Goal: Task Accomplishment & Management: Complete application form

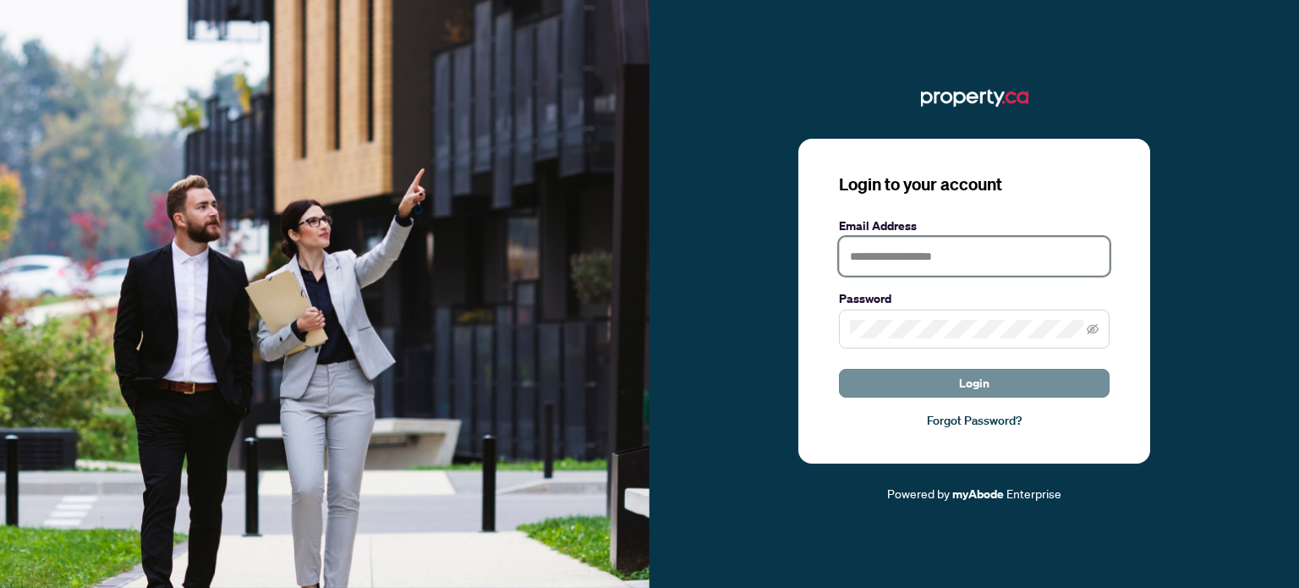
type input "**********"
click at [990, 381] on button "Login" at bounding box center [974, 383] width 271 height 29
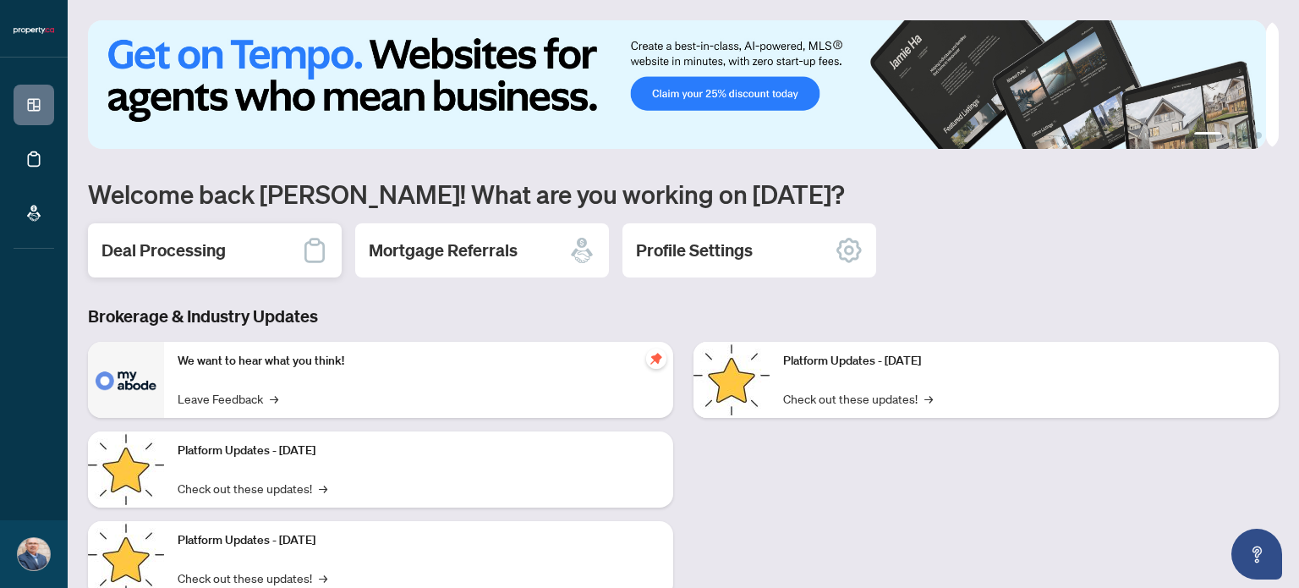
click at [186, 236] on div "Deal Processing" at bounding box center [215, 250] width 254 height 54
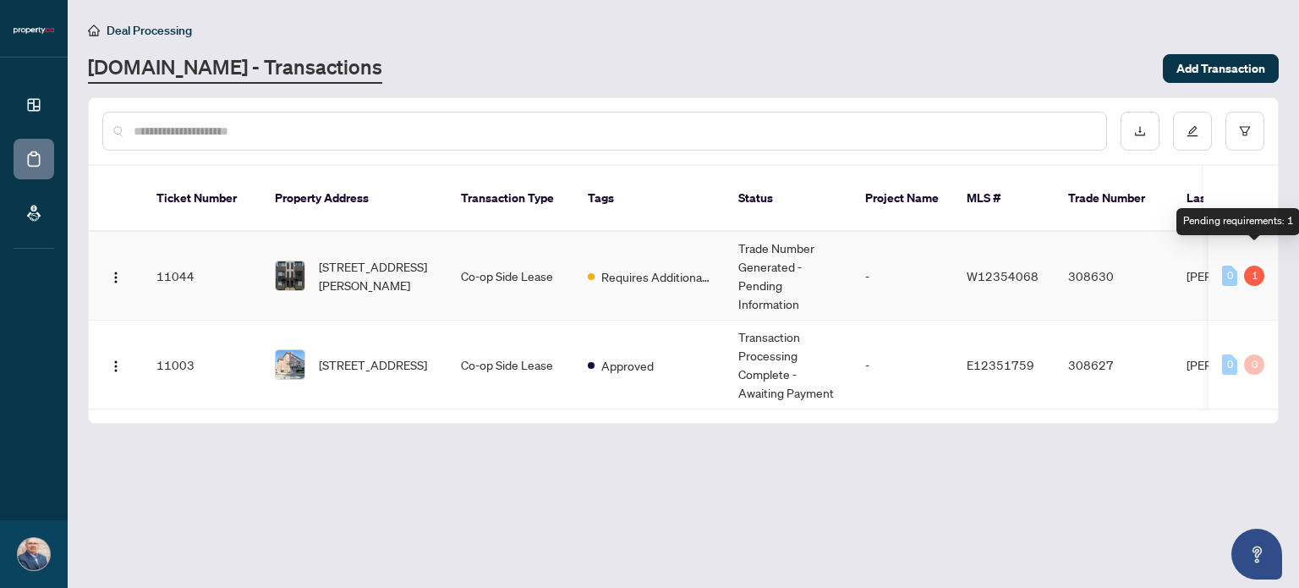
click at [1250, 266] on div "1" at bounding box center [1254, 276] width 20 height 20
click at [1253, 266] on div "1" at bounding box center [1254, 276] width 20 height 20
click at [112, 271] on img "button" at bounding box center [116, 278] width 14 height 14
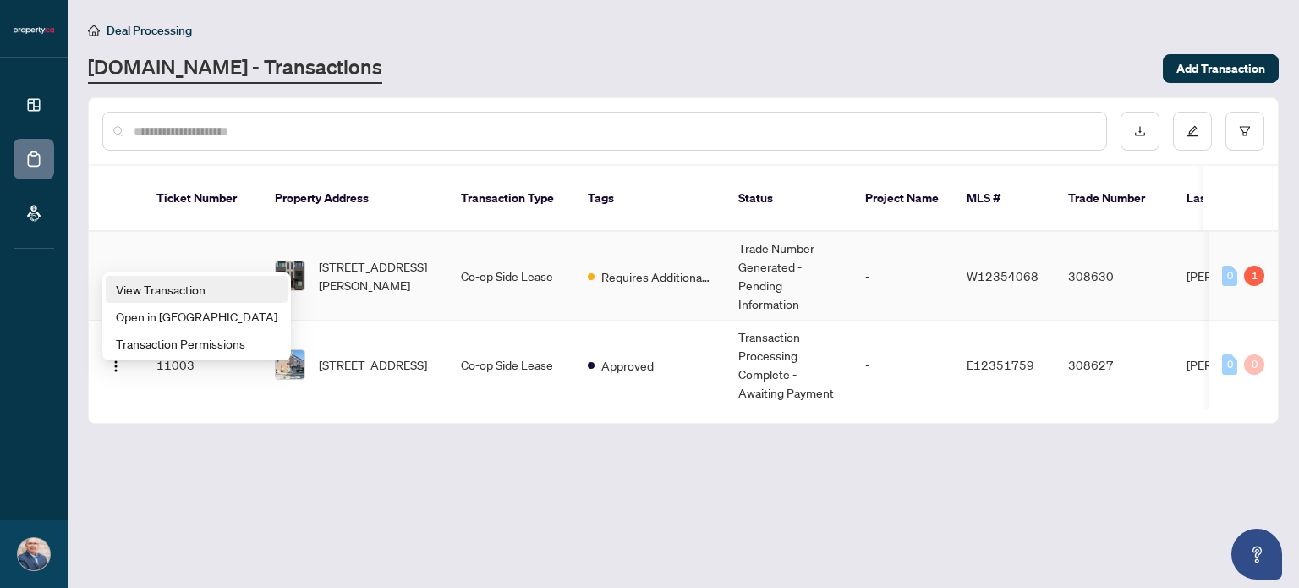
click at [145, 291] on span "View Transaction" at bounding box center [197, 289] width 162 height 19
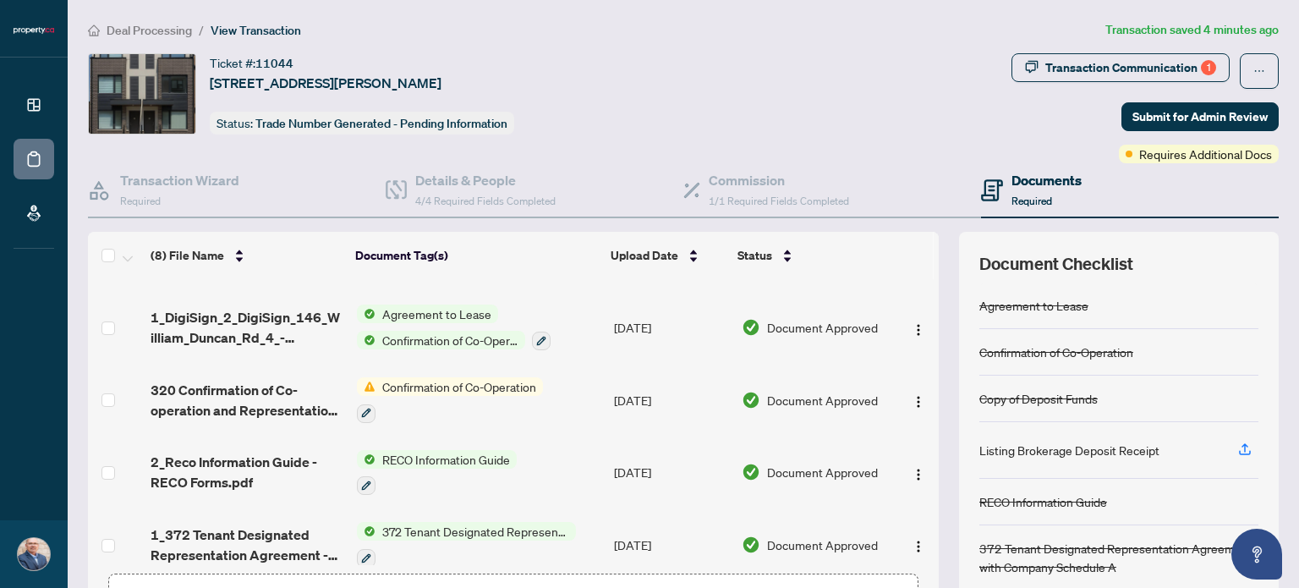
scroll to position [85, 0]
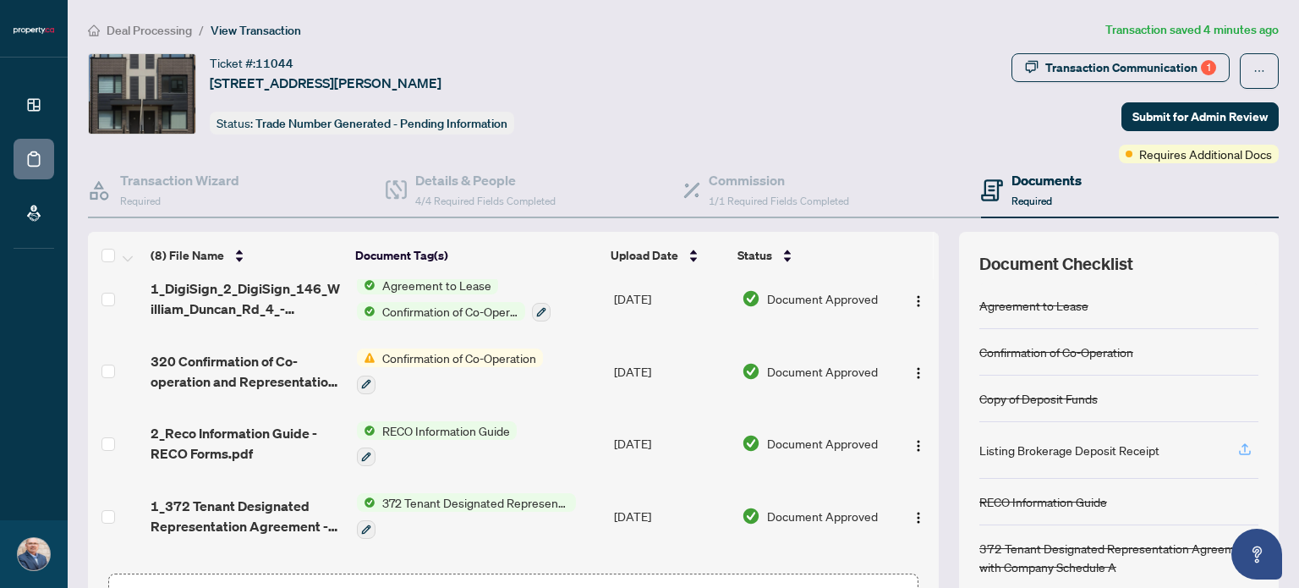
click at [1237, 449] on icon "button" at bounding box center [1244, 448] width 15 height 15
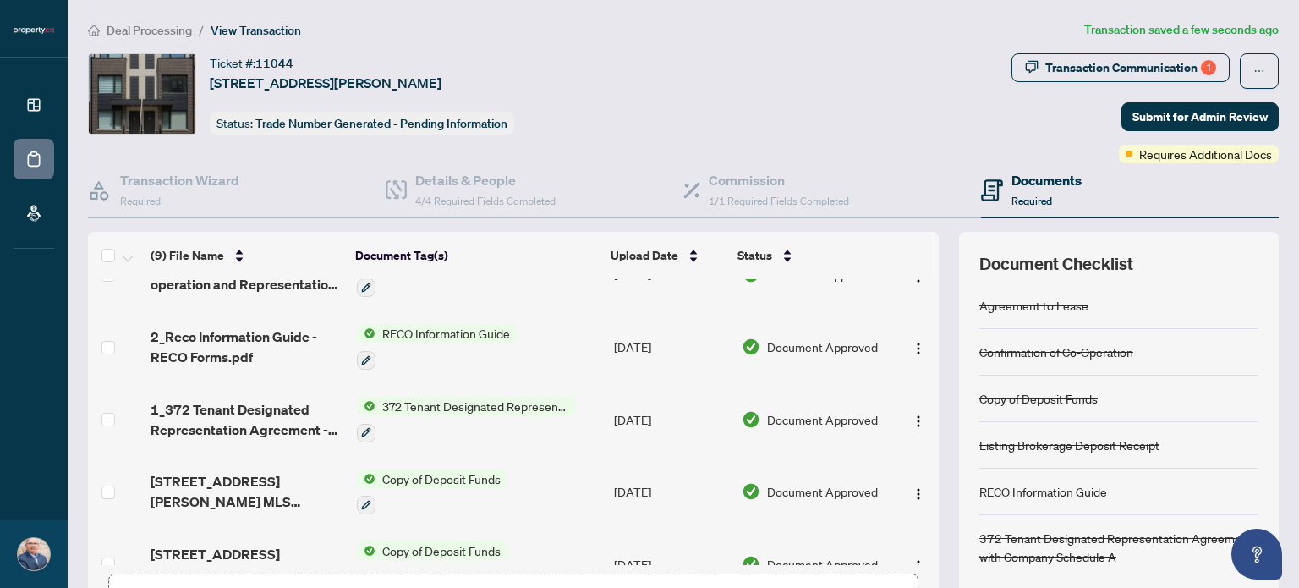
scroll to position [362, 0]
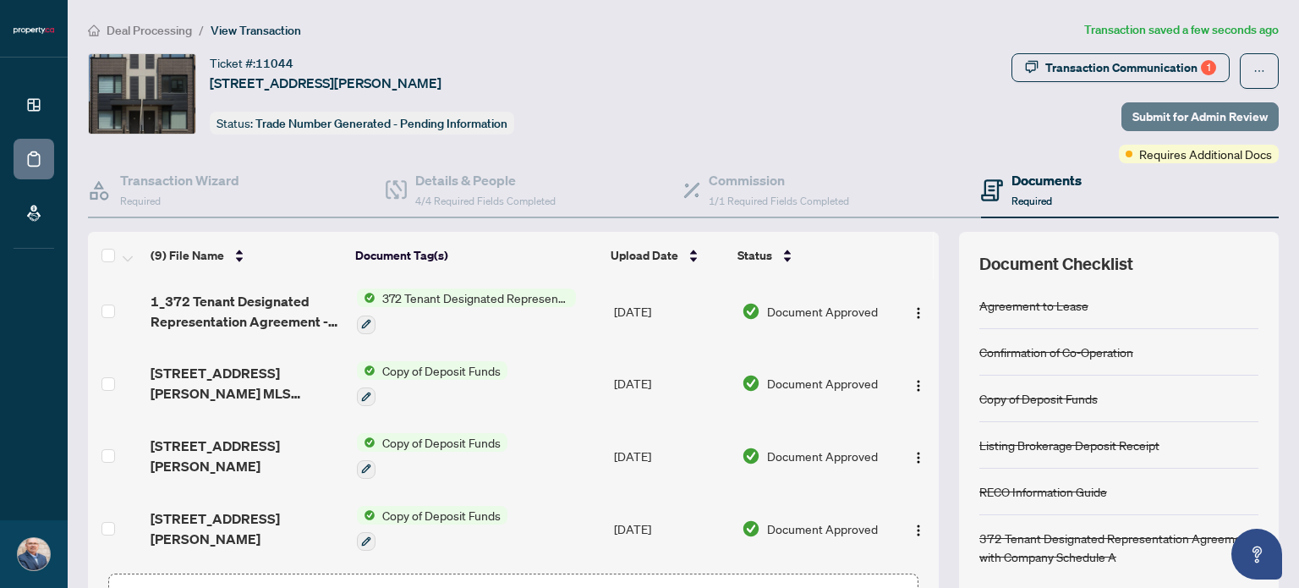
click at [1154, 117] on span "Submit for Admin Review" at bounding box center [1199, 116] width 135 height 27
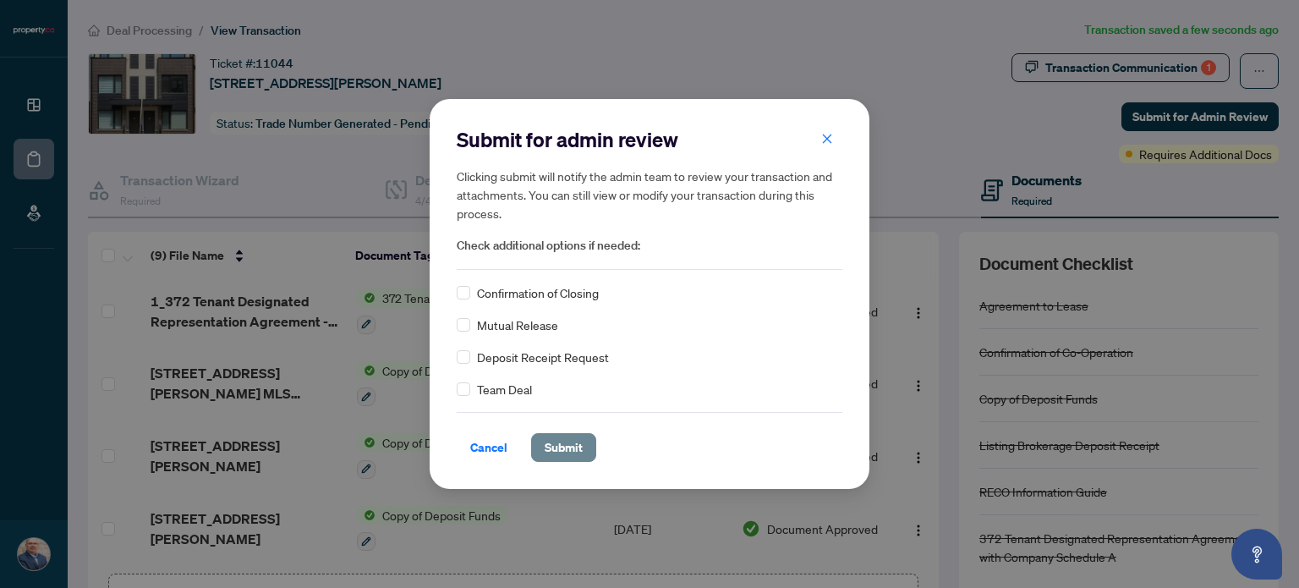
click at [556, 442] on span "Submit" at bounding box center [564, 447] width 38 height 27
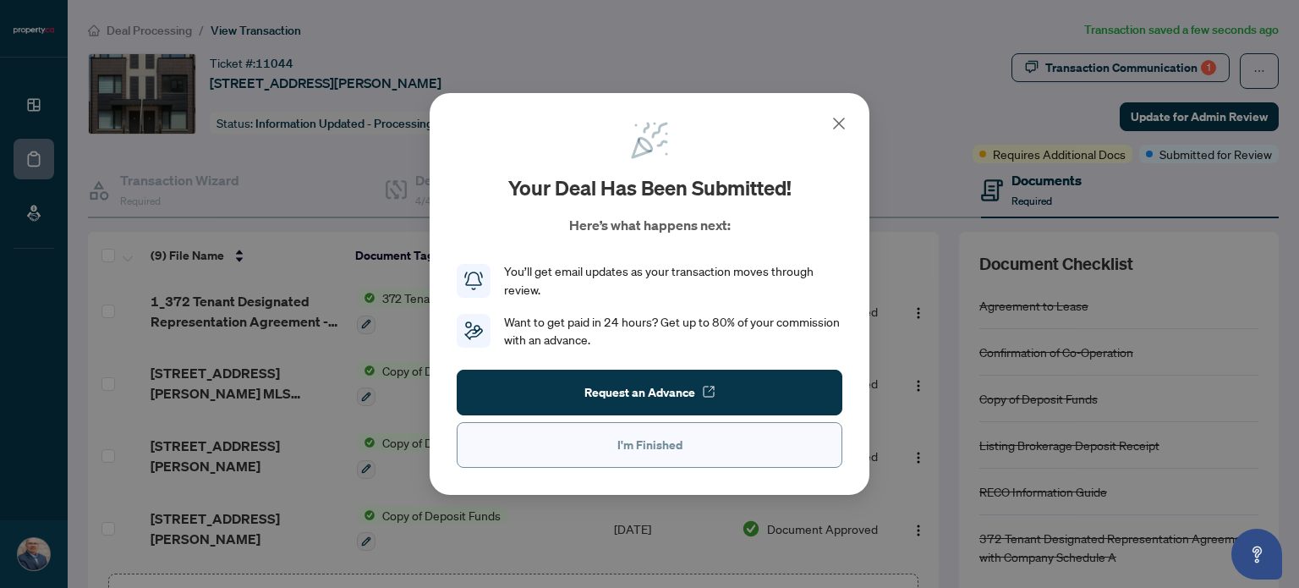
click at [626, 442] on span "I'm Finished" at bounding box center [649, 444] width 65 height 27
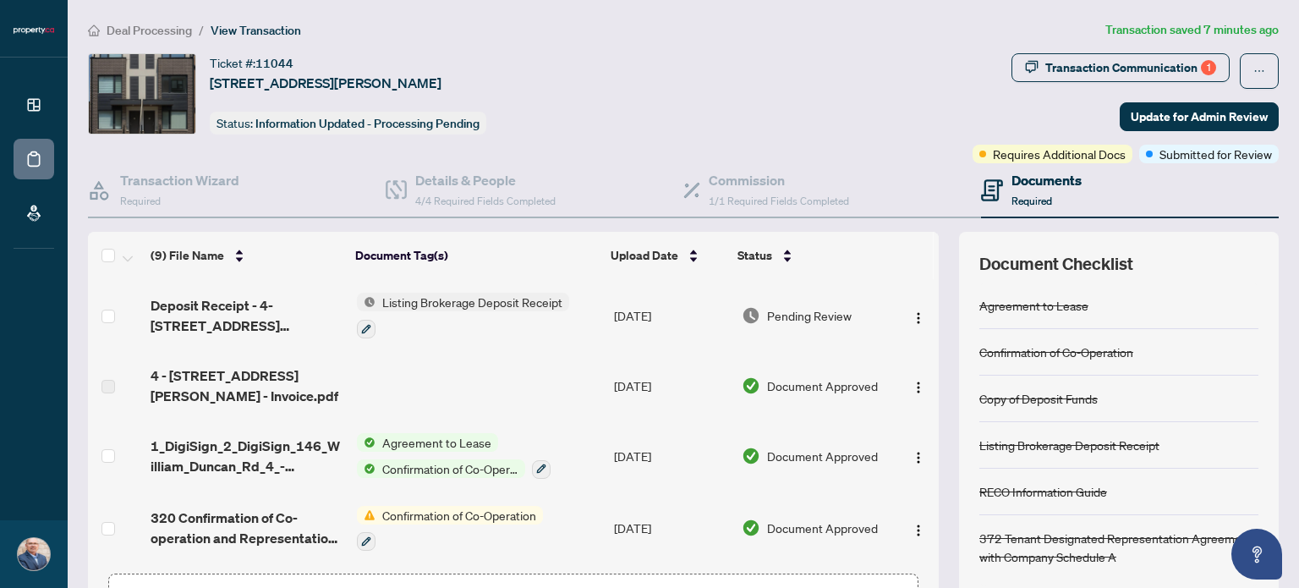
scroll to position [169, 0]
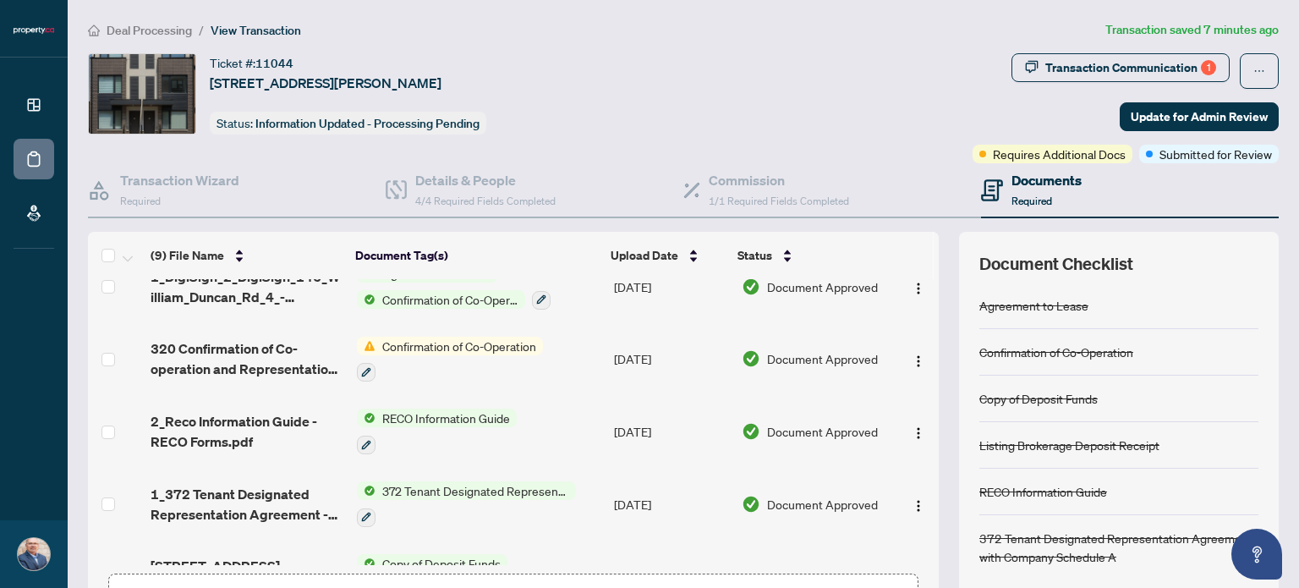
click at [458, 341] on span "Confirmation of Co-Operation" at bounding box center [458, 346] width 167 height 19
click at [468, 429] on span "Confirmation of Co-Operation" at bounding box center [453, 427] width 167 height 19
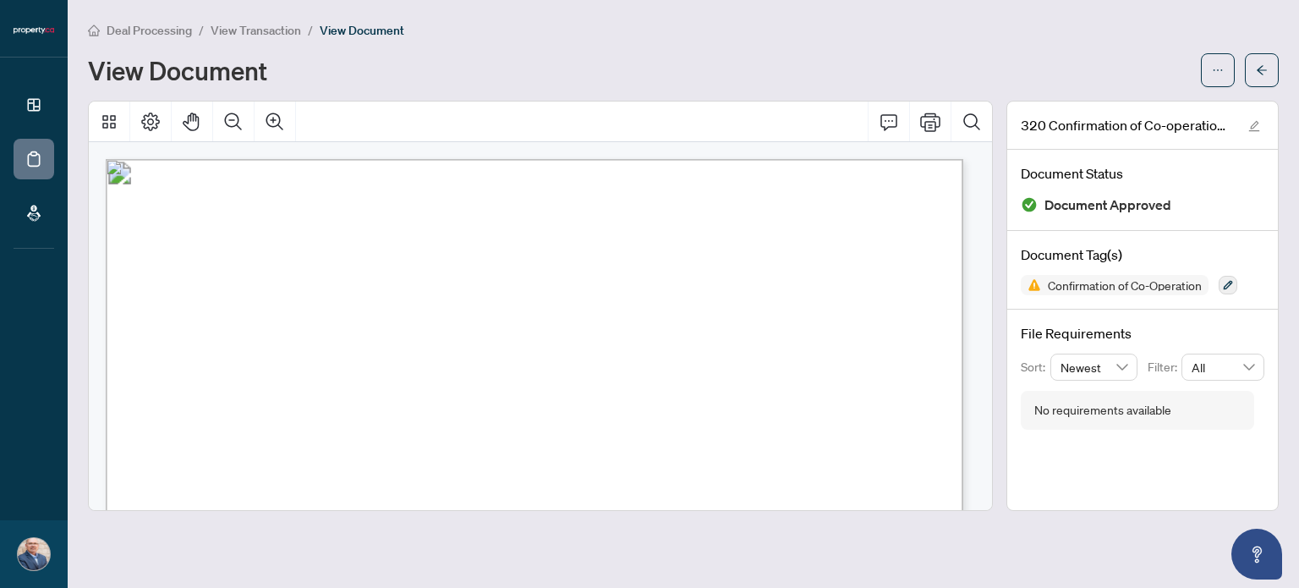
drag, startPoint x: 359, startPoint y: 215, endPoint x: 593, endPoint y: 238, distance: 234.5
click at [593, 159] on p "Form 320 Revised 2025 Page 1 of 2 The trademarks REALTOR®, REALTORS®, MLS®, Mul…" at bounding box center [816, 159] width 1420 height 0
click at [1233, 282] on icon "button" at bounding box center [1228, 285] width 9 height 9
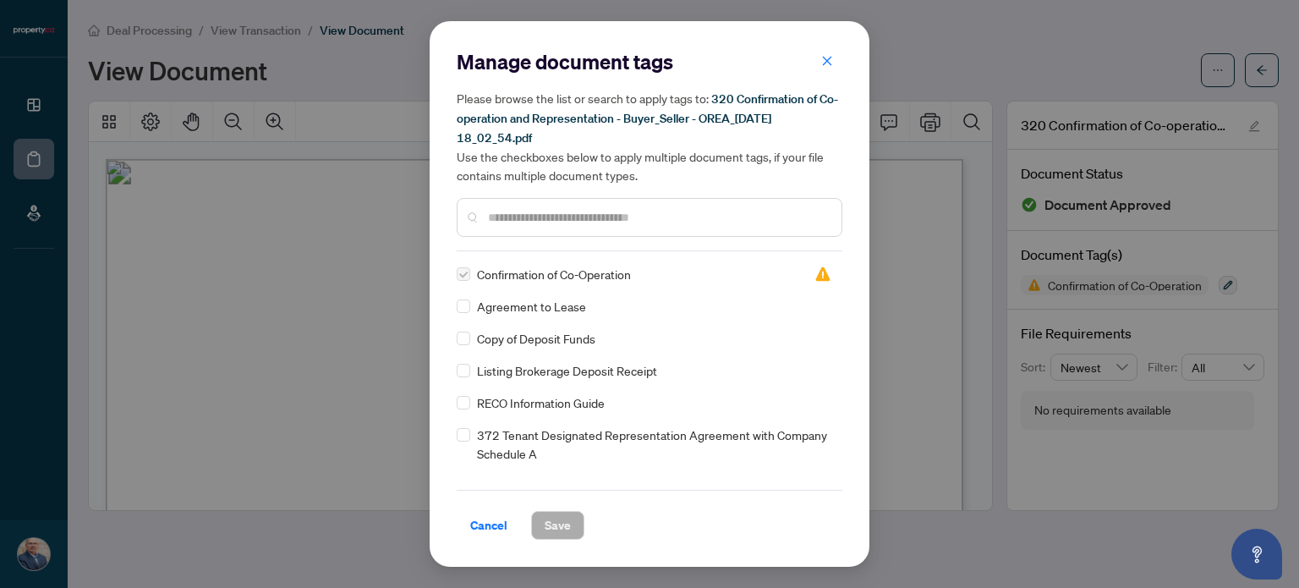
click at [621, 212] on input "text" at bounding box center [658, 217] width 340 height 19
click at [830, 54] on span "button" at bounding box center [827, 60] width 12 height 27
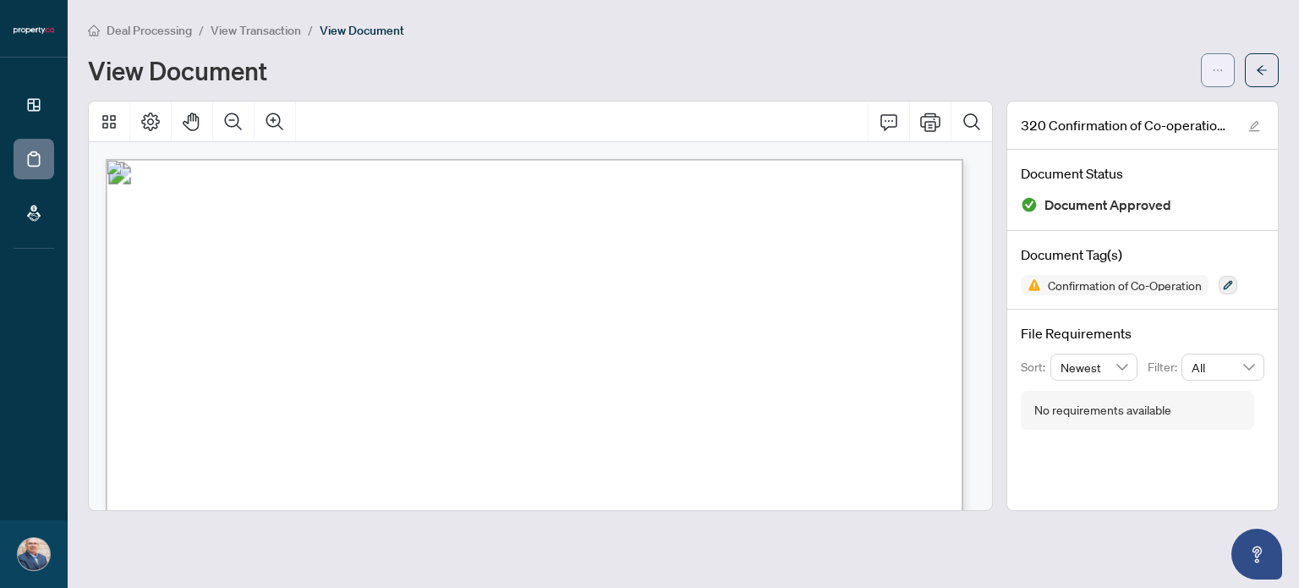
click at [1218, 69] on icon "ellipsis" at bounding box center [1218, 70] width 12 height 12
click at [923, 71] on div "View Document" at bounding box center [639, 70] width 1103 height 27
click at [1254, 121] on icon "edit" at bounding box center [1254, 126] width 12 height 12
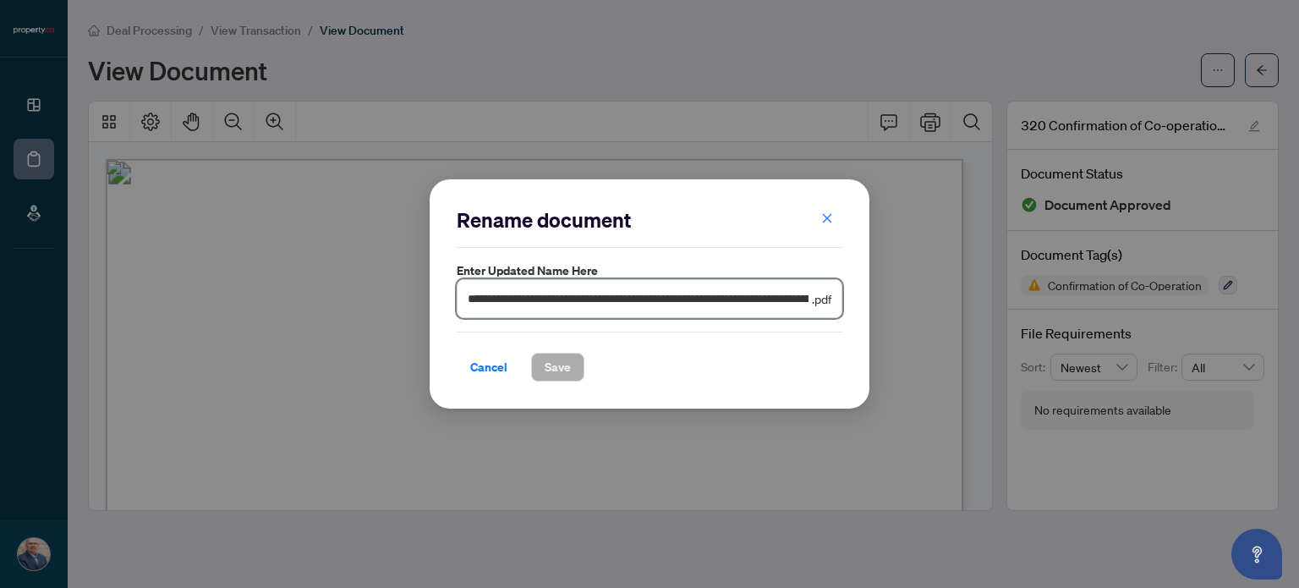
click at [768, 300] on input "**********" at bounding box center [638, 298] width 341 height 19
drag, startPoint x: 468, startPoint y: 296, endPoint x: 922, endPoint y: 312, distance: 454.4
click at [922, 312] on div "**********" at bounding box center [649, 294] width 1299 height 588
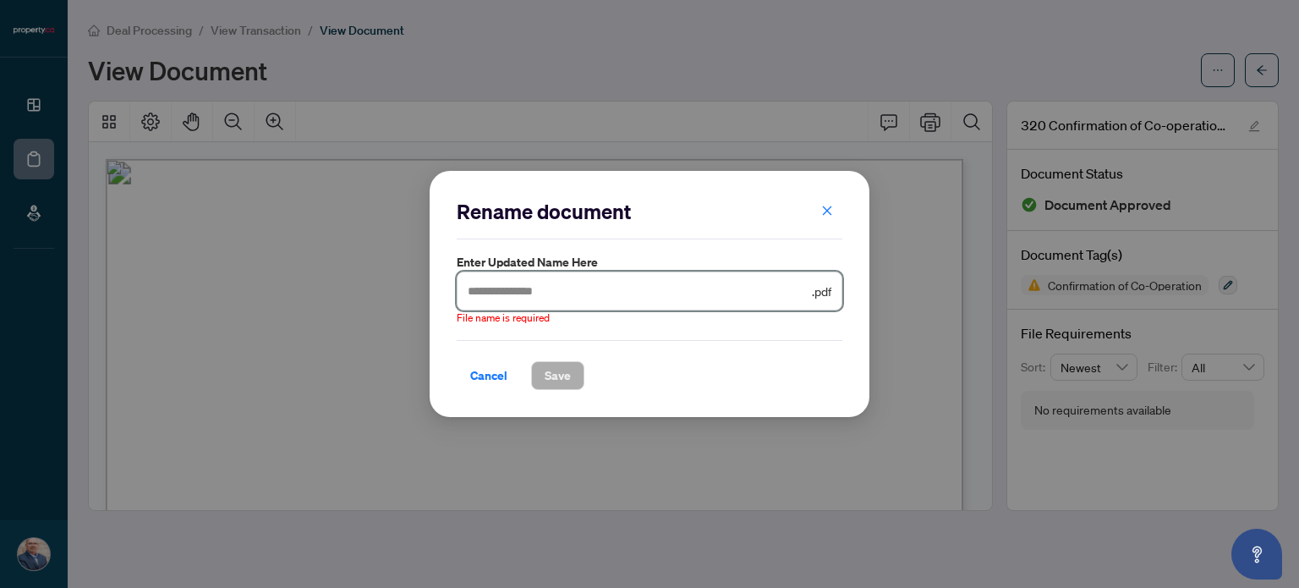
scroll to position [0, 0]
click at [653, 293] on input "text" at bounding box center [638, 291] width 341 height 19
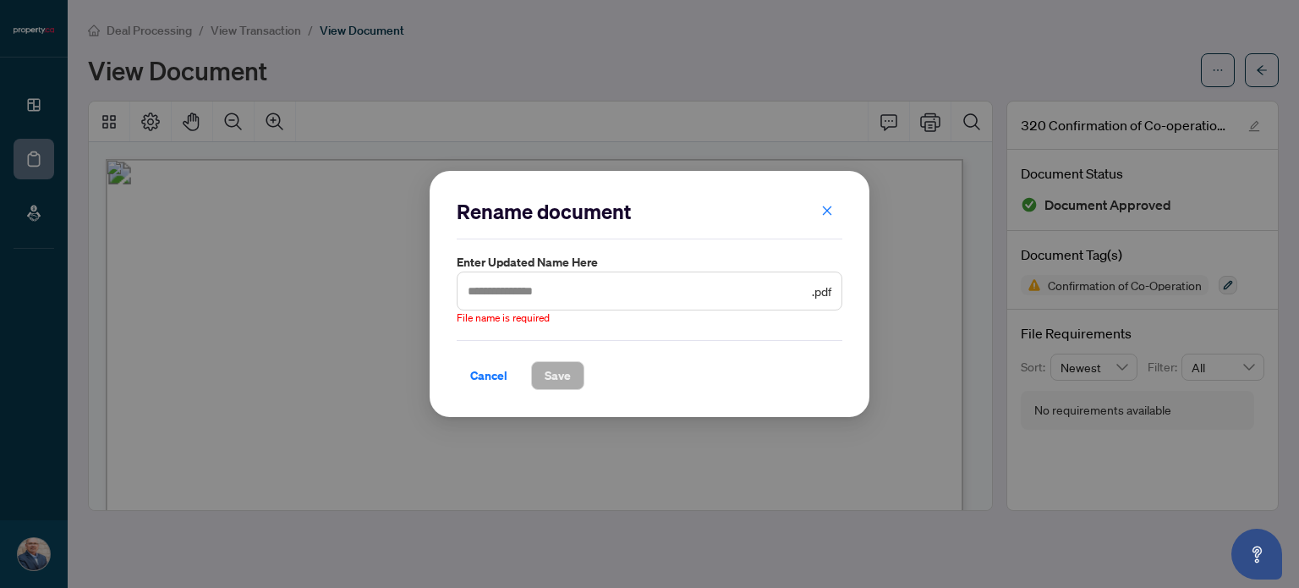
click at [822, 292] on span ".pdf" at bounding box center [821, 291] width 19 height 19
click at [825, 209] on icon "close" at bounding box center [827, 211] width 12 height 12
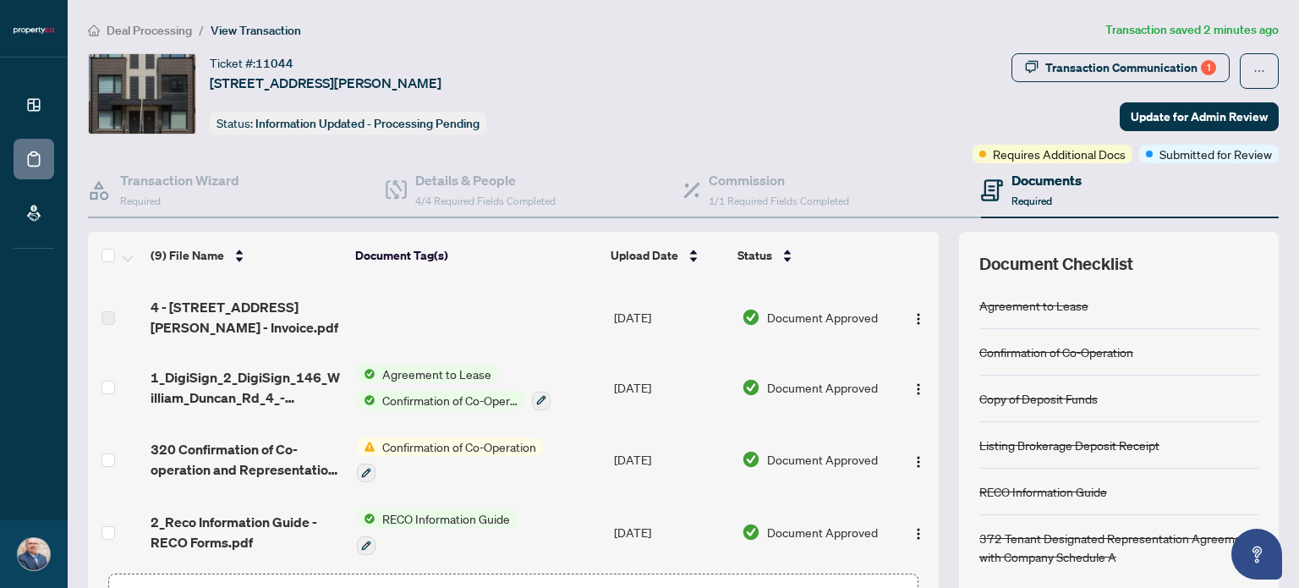
scroll to position [169, 0]
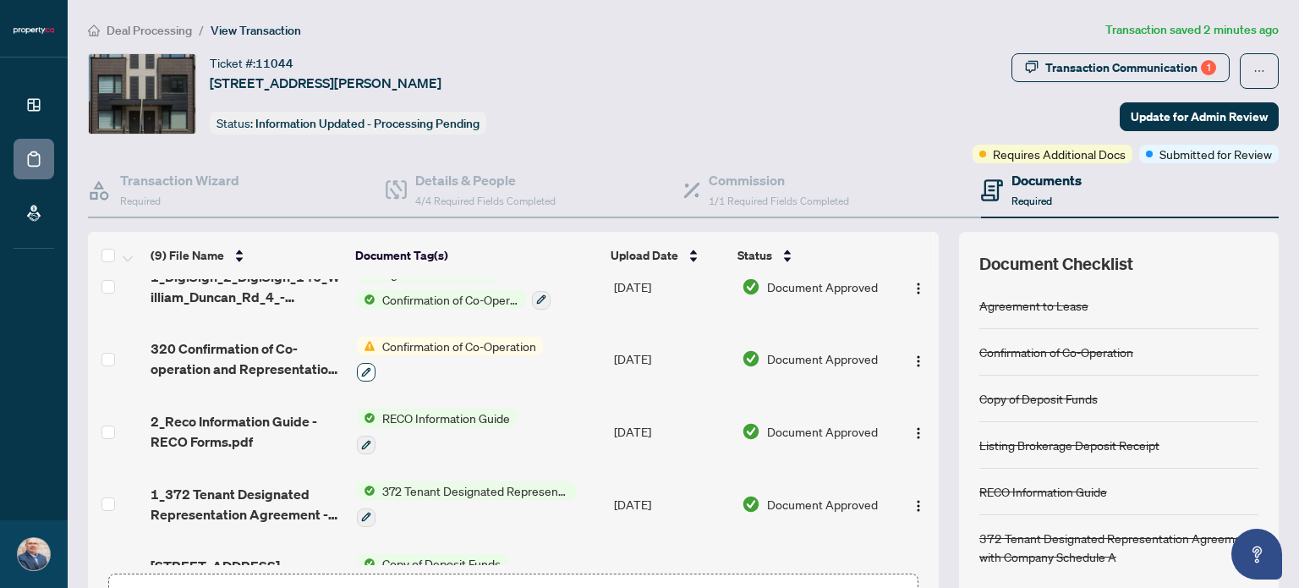
click at [364, 370] on icon "button" at bounding box center [366, 372] width 10 height 10
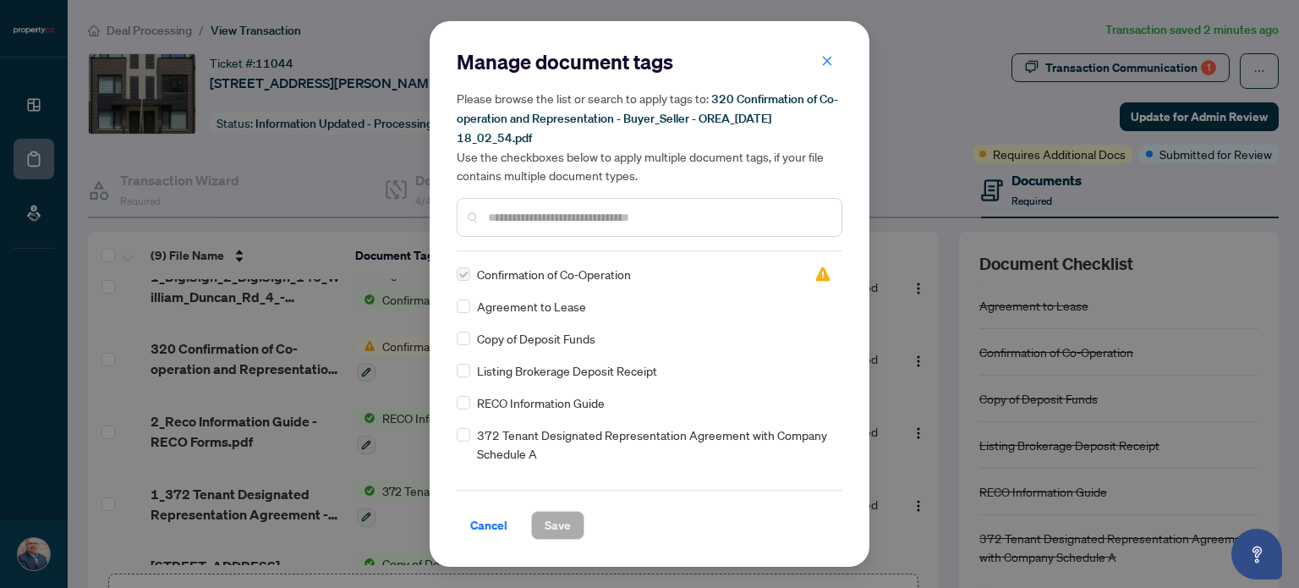
click at [464, 273] on label at bounding box center [464, 274] width 14 height 19
click at [494, 534] on span "Cancel" at bounding box center [488, 525] width 37 height 27
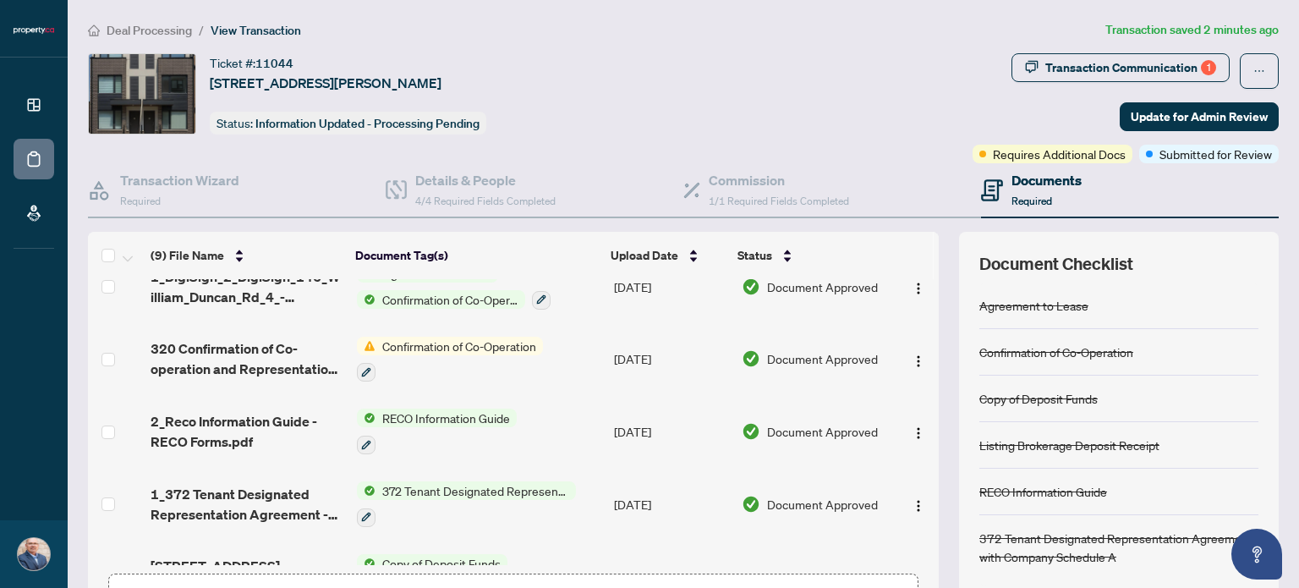
click at [1054, 353] on div "Confirmation of Co-Operation" at bounding box center [1056, 352] width 154 height 19
click at [1253, 67] on icon "ellipsis" at bounding box center [1259, 71] width 12 height 12
click at [759, 120] on div "Ticket #: 11044 4-146 William Duncan Rd, Toronto, Ontario M3K 2B8, Canada Statu…" at bounding box center [527, 93] width 878 height 81
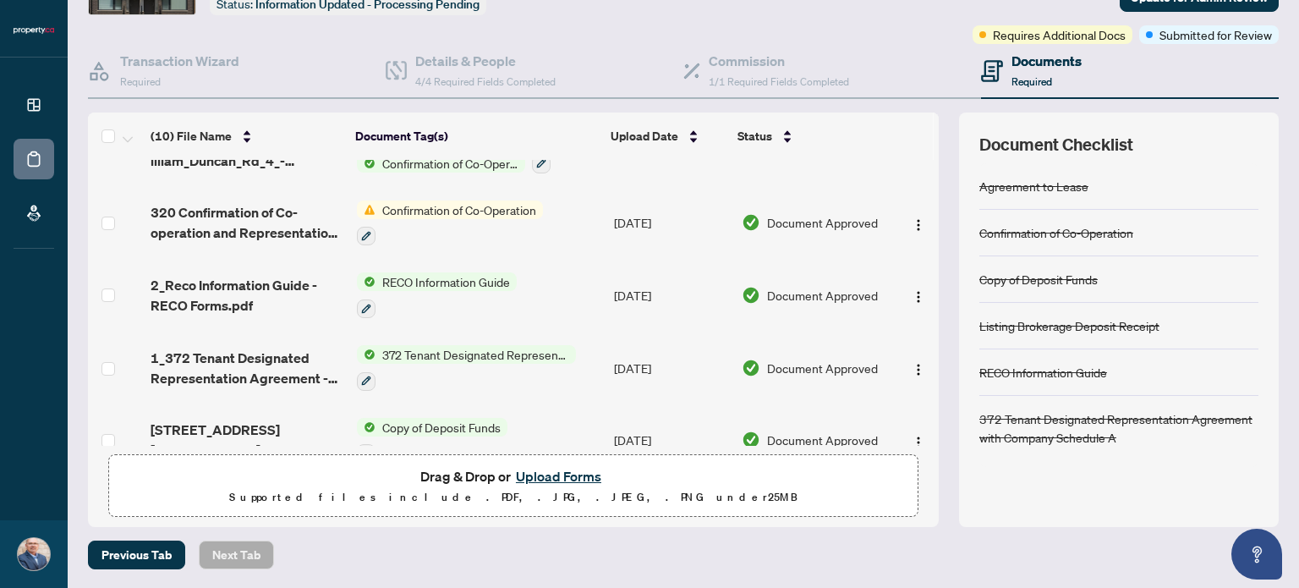
scroll to position [0, 0]
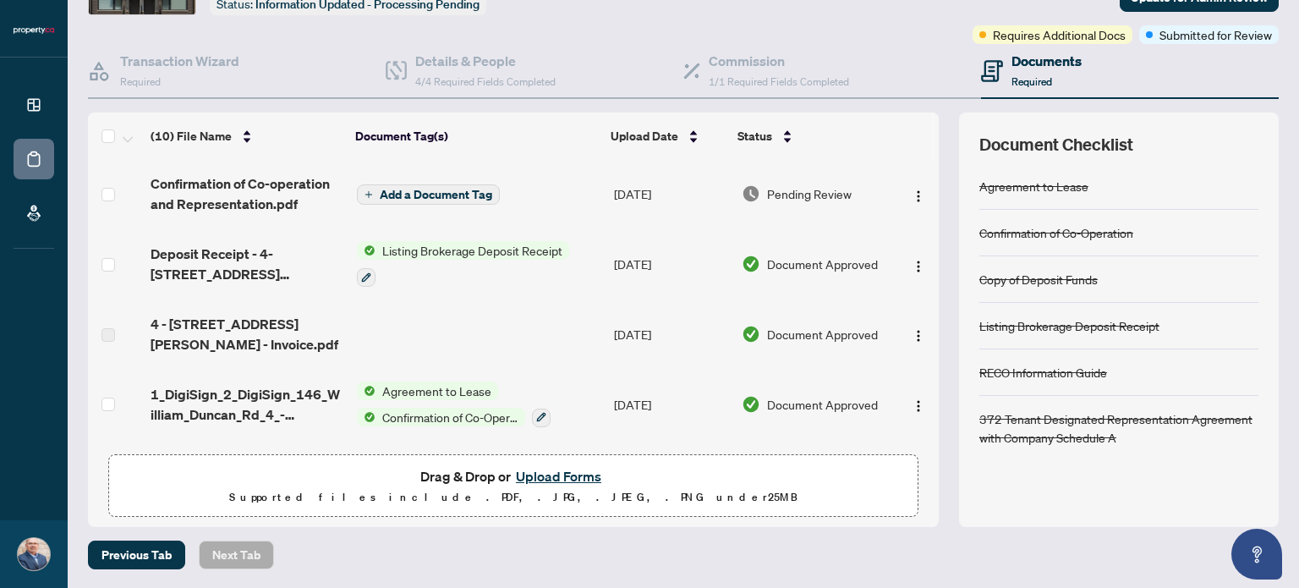
click at [423, 195] on span "Add a Document Tag" at bounding box center [436, 195] width 112 height 12
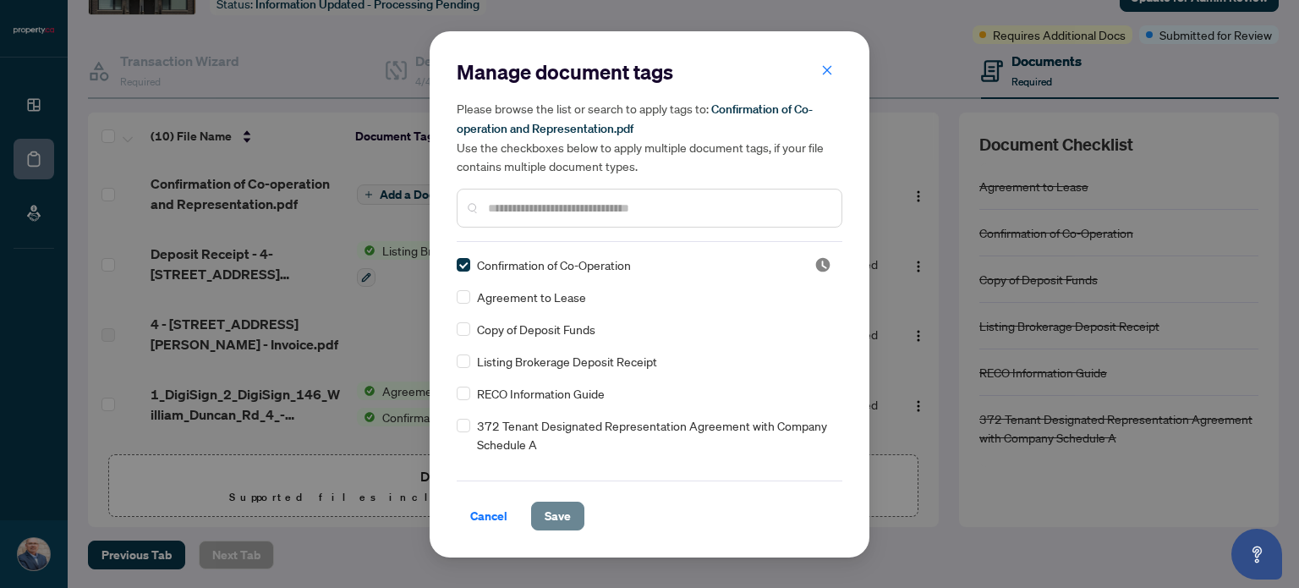
click at [565, 510] on span "Save" at bounding box center [558, 515] width 26 height 27
